Goal: Information Seeking & Learning: Check status

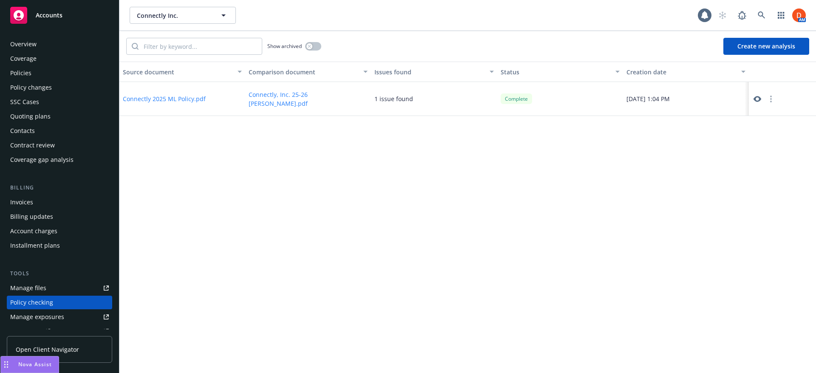
scroll to position [102, 0]
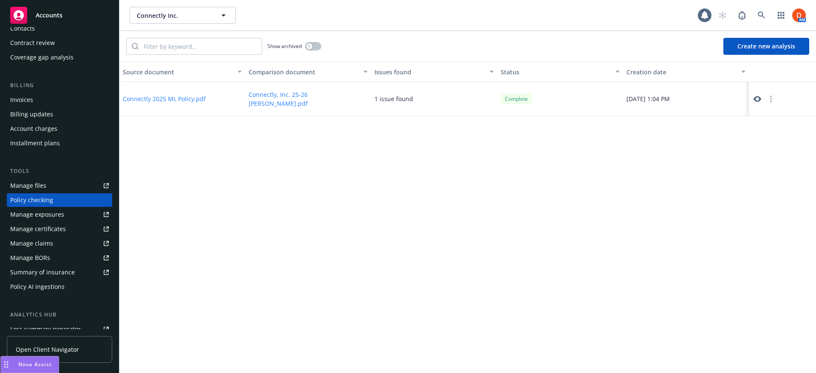
drag, startPoint x: 27, startPoint y: 366, endPoint x: 216, endPoint y: 363, distance: 189.1
click at [218, 363] on body "Accounts Overview Coverage Policies Policy changes SSC Cases Quoting plans Cont…" at bounding box center [408, 186] width 816 height 373
drag, startPoint x: 43, startPoint y: 367, endPoint x: 61, endPoint y: 369, distance: 17.9
click at [61, 369] on body "Accounts Overview Coverage Policies Policy changes SSC Cases Quoting plans Cont…" at bounding box center [408, 186] width 816 height 373
drag, startPoint x: 4, startPoint y: 365, endPoint x: 295, endPoint y: 343, distance: 291.4
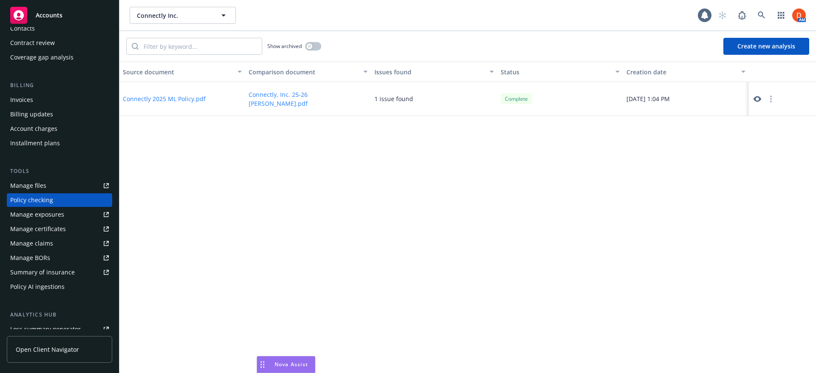
click at [295, 343] on body "Accounts Overview Coverage Policies Policy changes SSC Cases Quoting plans Cont…" at bounding box center [408, 186] width 816 height 373
